Goal: Task Accomplishment & Management: Manage account settings

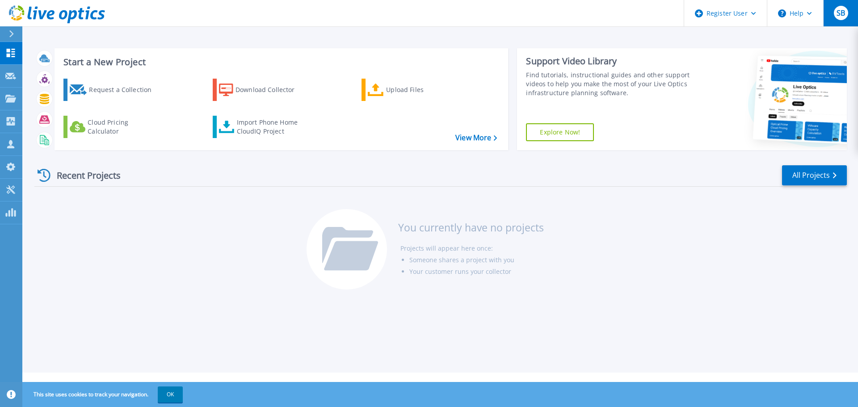
click at [849, 23] on button "SB" at bounding box center [840, 13] width 35 height 26
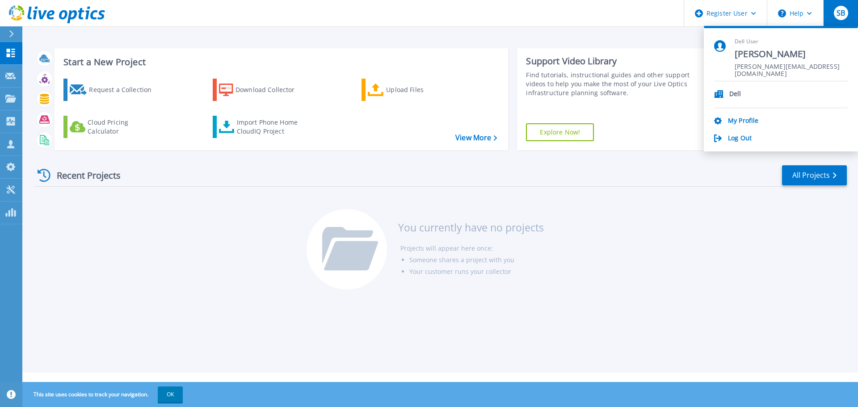
click at [627, 268] on div "Recent Projects All Projects You currently have no projects Projects will appea…" at bounding box center [440, 227] width 812 height 141
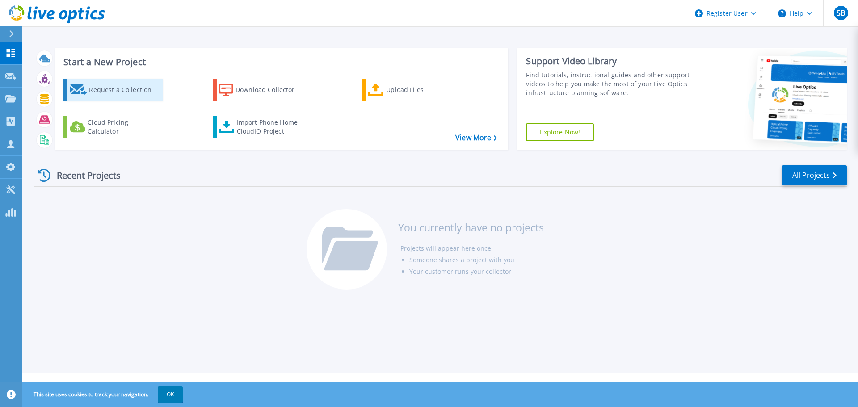
click at [97, 88] on div "Request a Collection" at bounding box center [124, 90] width 71 height 18
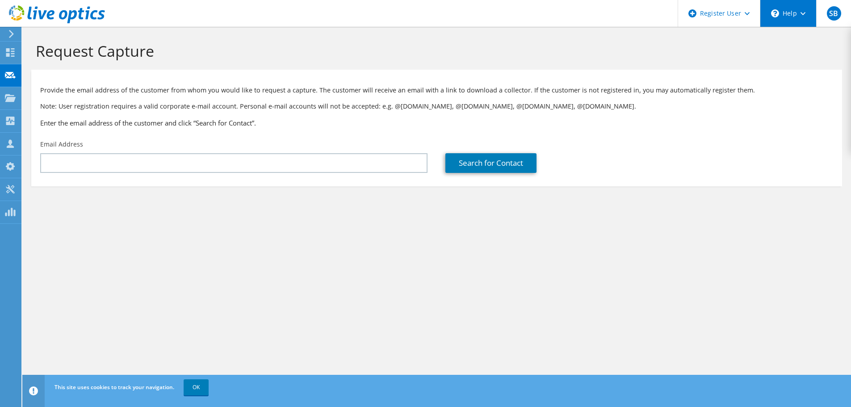
click at [790, 17] on div "\n Help" at bounding box center [788, 13] width 56 height 27
click at [13, 4] on div at bounding box center [52, 15] width 105 height 30
click at [25, 13] on icon at bounding box center [57, 14] width 96 height 18
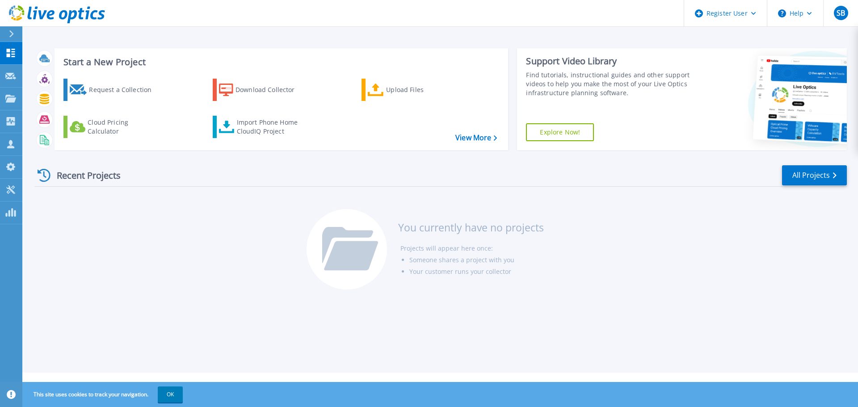
click at [468, 132] on div "Request a Collection Download Collector Upload Files Cloud Pricing Calculator I…" at bounding box center [280, 108] width 448 height 74
click at [467, 135] on link "View More" at bounding box center [476, 138] width 42 height 8
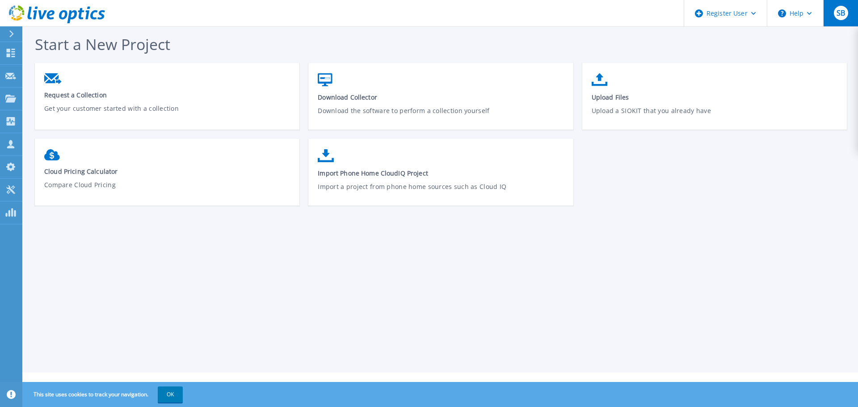
click at [845, 17] on div "SB" at bounding box center [841, 13] width 14 height 14
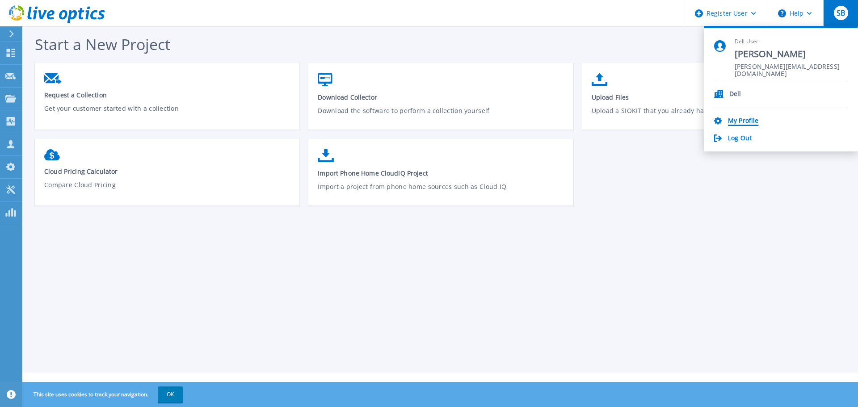
click at [733, 122] on link "My Profile" at bounding box center [743, 121] width 30 height 8
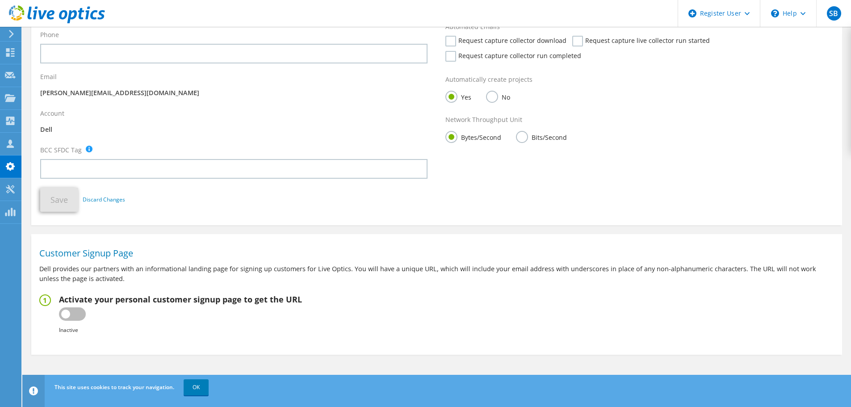
scroll to position [160, 0]
click at [78, 313] on label at bounding box center [72, 312] width 27 height 13
click at [0, 0] on input "checkbox" at bounding box center [0, 0] width 0 height 0
type input "[URL][DOMAIN_NAME]"
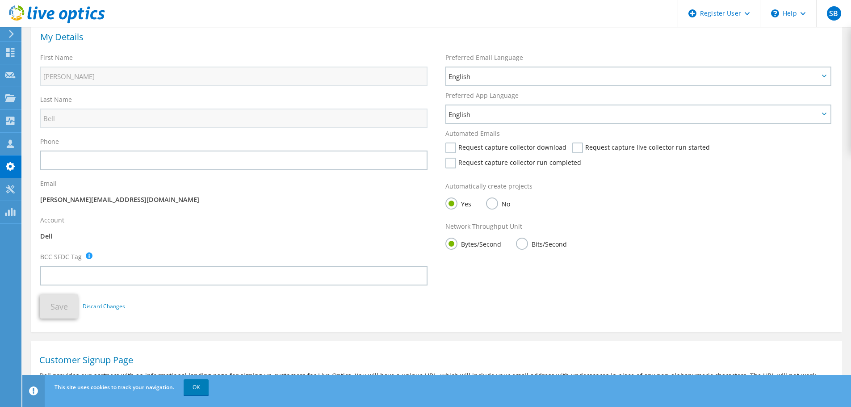
scroll to position [52, 0]
click at [452, 150] on label "Request capture collector download" at bounding box center [505, 148] width 121 height 11
click at [0, 0] on input "Request capture collector download" at bounding box center [0, 0] width 0 height 0
click at [453, 163] on label "Request capture collector run completed" at bounding box center [513, 163] width 136 height 11
click at [0, 0] on input "Request capture collector run completed" at bounding box center [0, 0] width 0 height 0
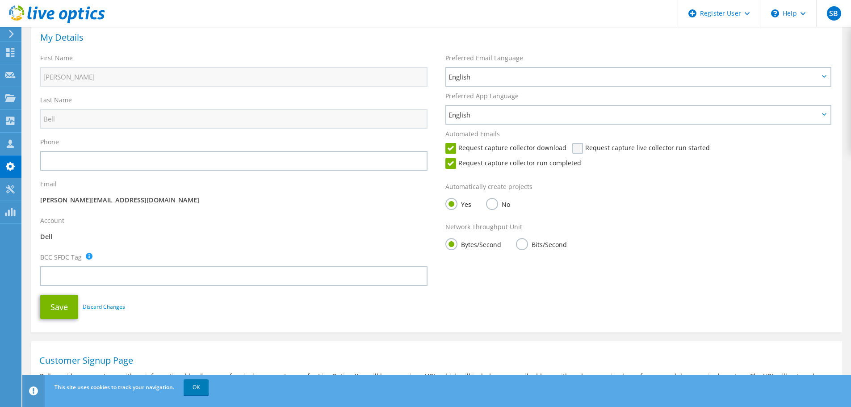
click at [572, 146] on label "Request capture live collector run started" at bounding box center [641, 148] width 138 height 11
click at [0, 0] on input "Request capture live collector run started" at bounding box center [0, 0] width 0 height 0
click at [66, 313] on button "Save" at bounding box center [59, 307] width 38 height 24
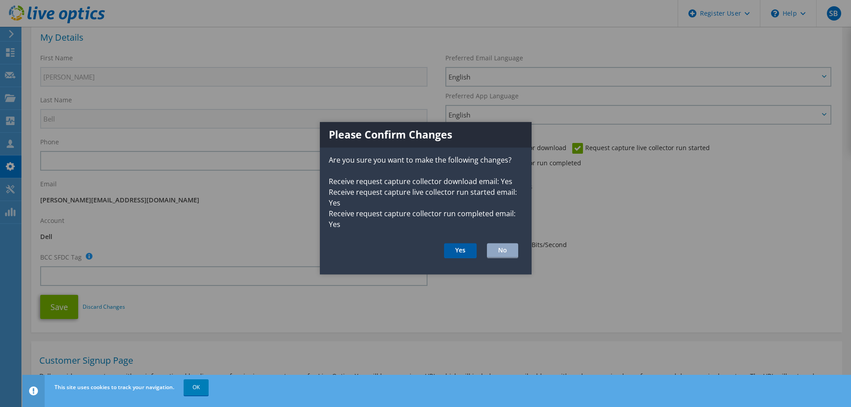
click at [466, 254] on button "Yes" at bounding box center [460, 250] width 33 height 15
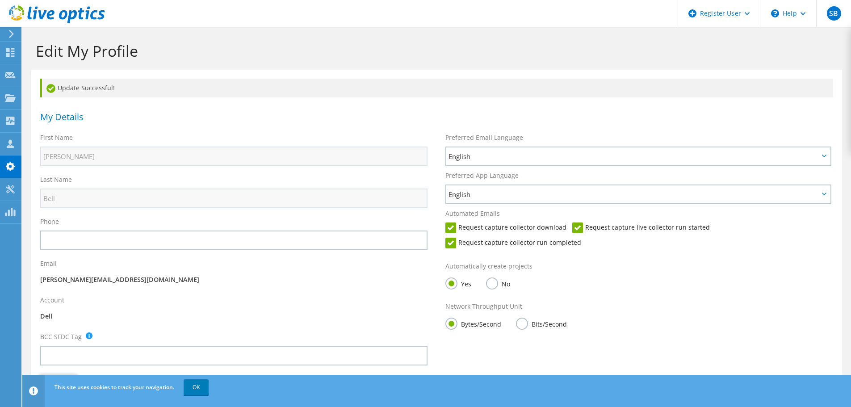
scroll to position [214, 0]
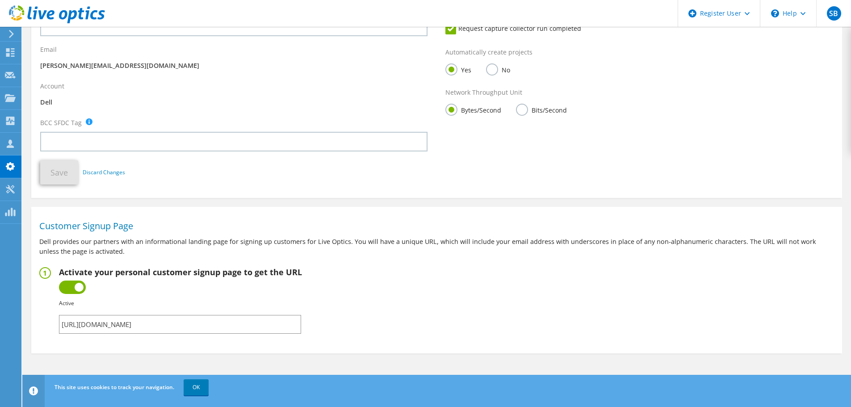
click at [235, 332] on input "[URL][DOMAIN_NAME]" at bounding box center [180, 324] width 242 height 19
click at [241, 330] on input "[URL][DOMAIN_NAME]" at bounding box center [180, 324] width 242 height 19
